Goal: Information Seeking & Learning: Find specific fact

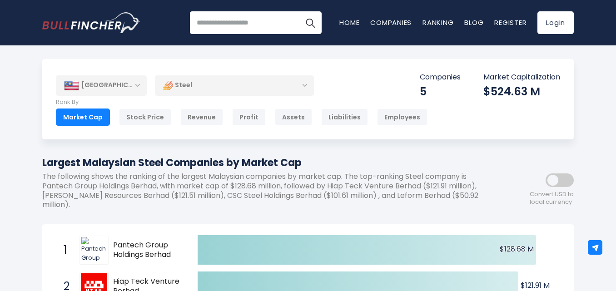
click at [89, 85] on div "[GEOGRAPHIC_DATA]" at bounding box center [101, 85] width 91 height 20
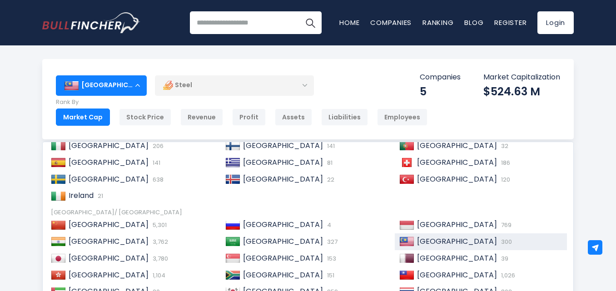
scroll to position [139, 0]
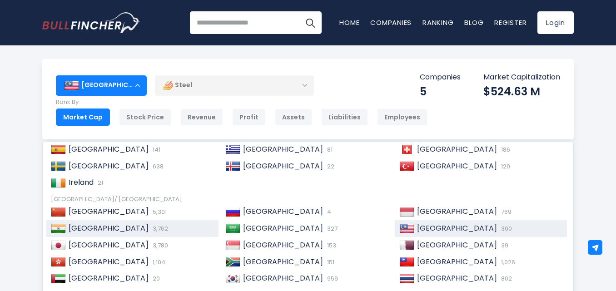
click at [150, 227] on span "3,762" at bounding box center [159, 228] width 18 height 9
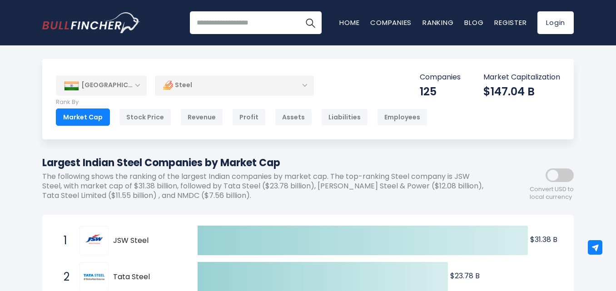
click at [100, 85] on div "[GEOGRAPHIC_DATA]" at bounding box center [101, 85] width 91 height 20
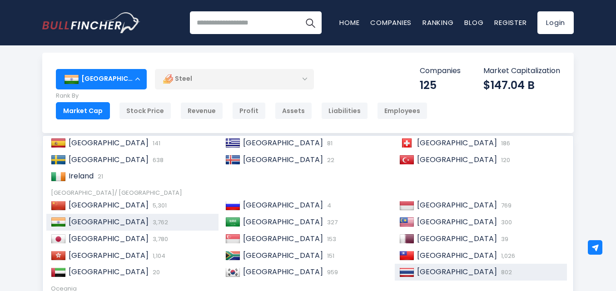
scroll to position [45, 0]
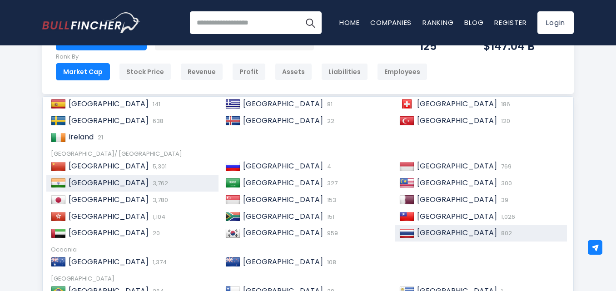
click at [438, 232] on span "[GEOGRAPHIC_DATA]" at bounding box center [457, 233] width 80 height 10
